Goal: Navigation & Orientation: Go to known website

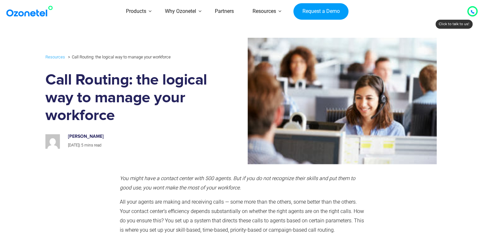
click at [31, 11] on img at bounding box center [31, 11] width 52 height 12
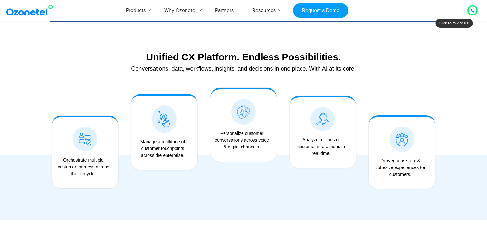
scroll to position [484, 0]
